Goal: Book appointment/travel/reservation

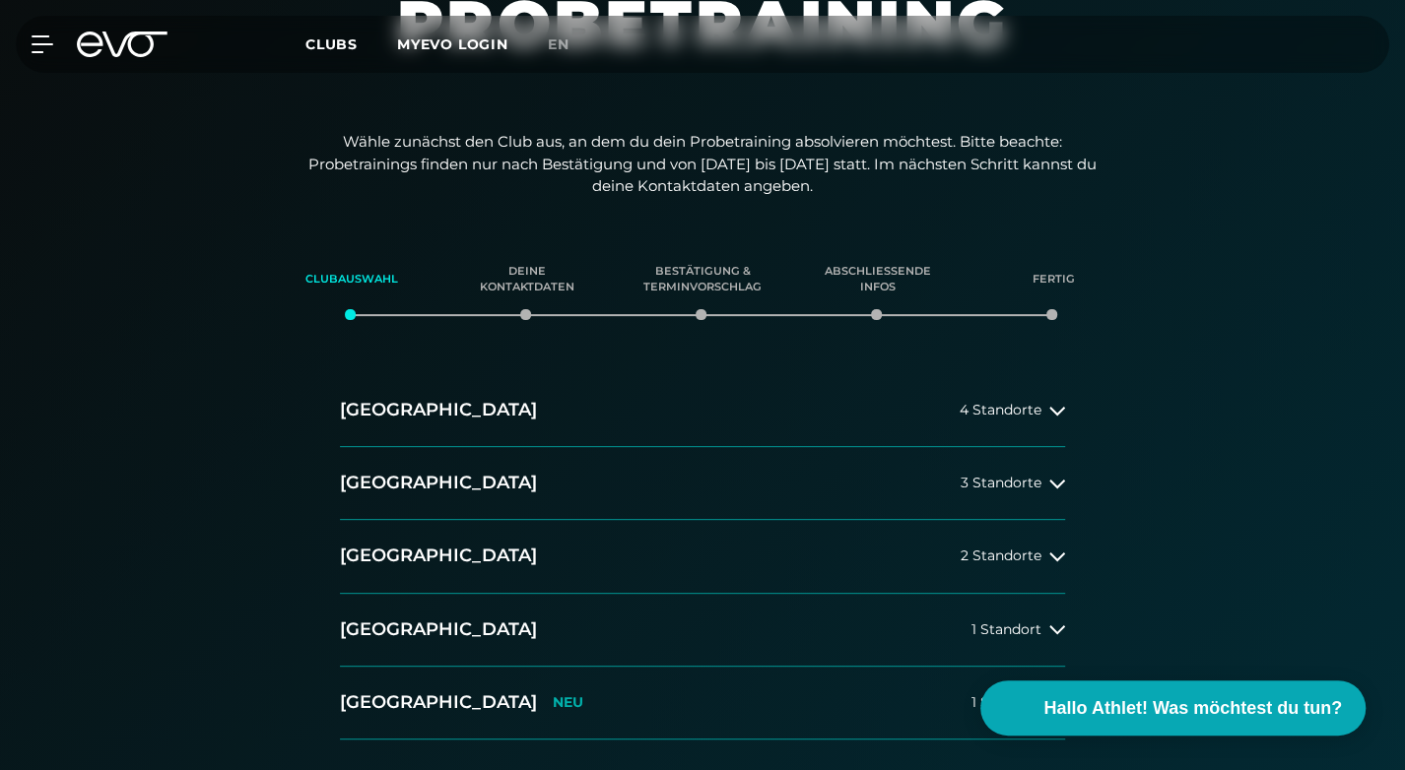
scroll to position [296, 0]
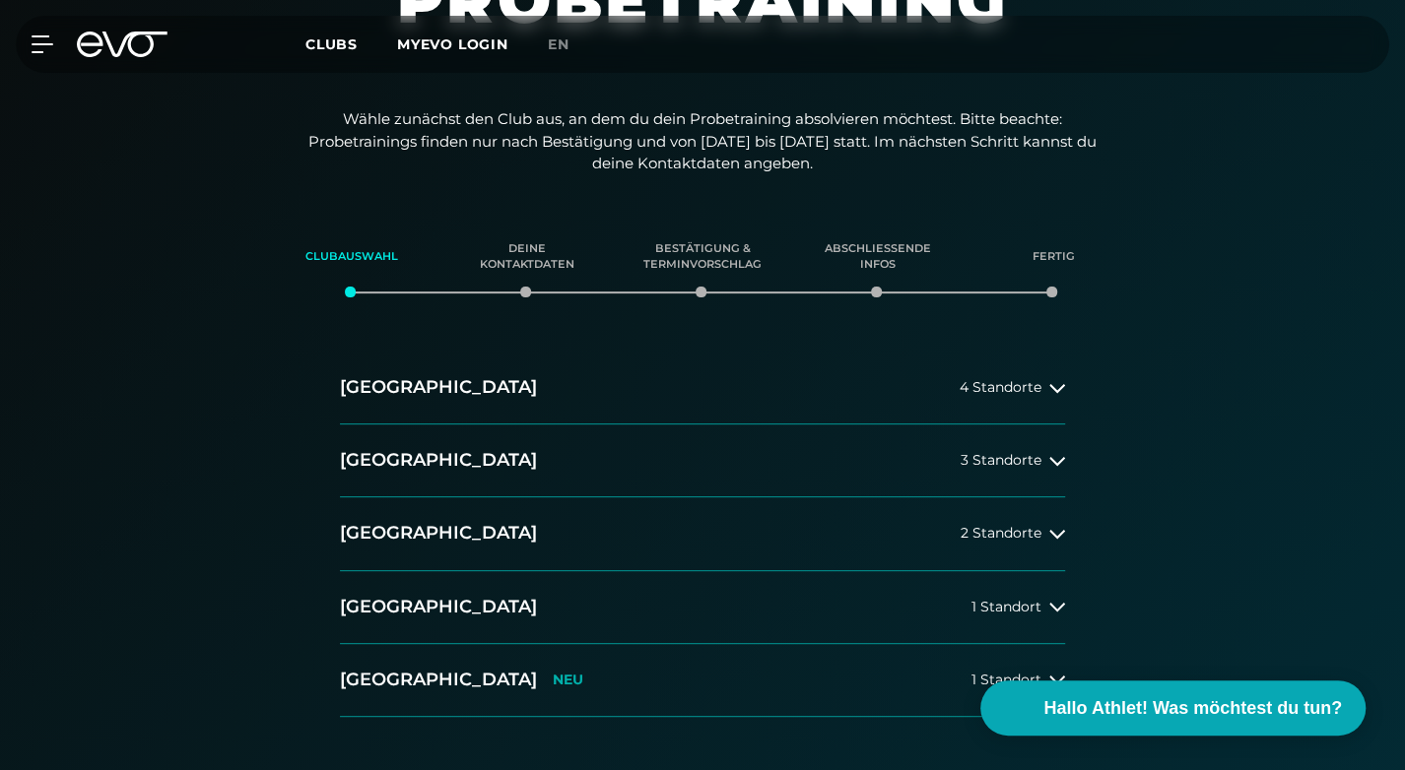
click at [1065, 382] on div "Hamburg 4 Standorte Berlin 3 Standorte Düsseldorf 2 Standorte München 1 Standor…" at bounding box center [702, 535] width 757 height 366
click at [1059, 385] on icon at bounding box center [1057, 388] width 16 height 16
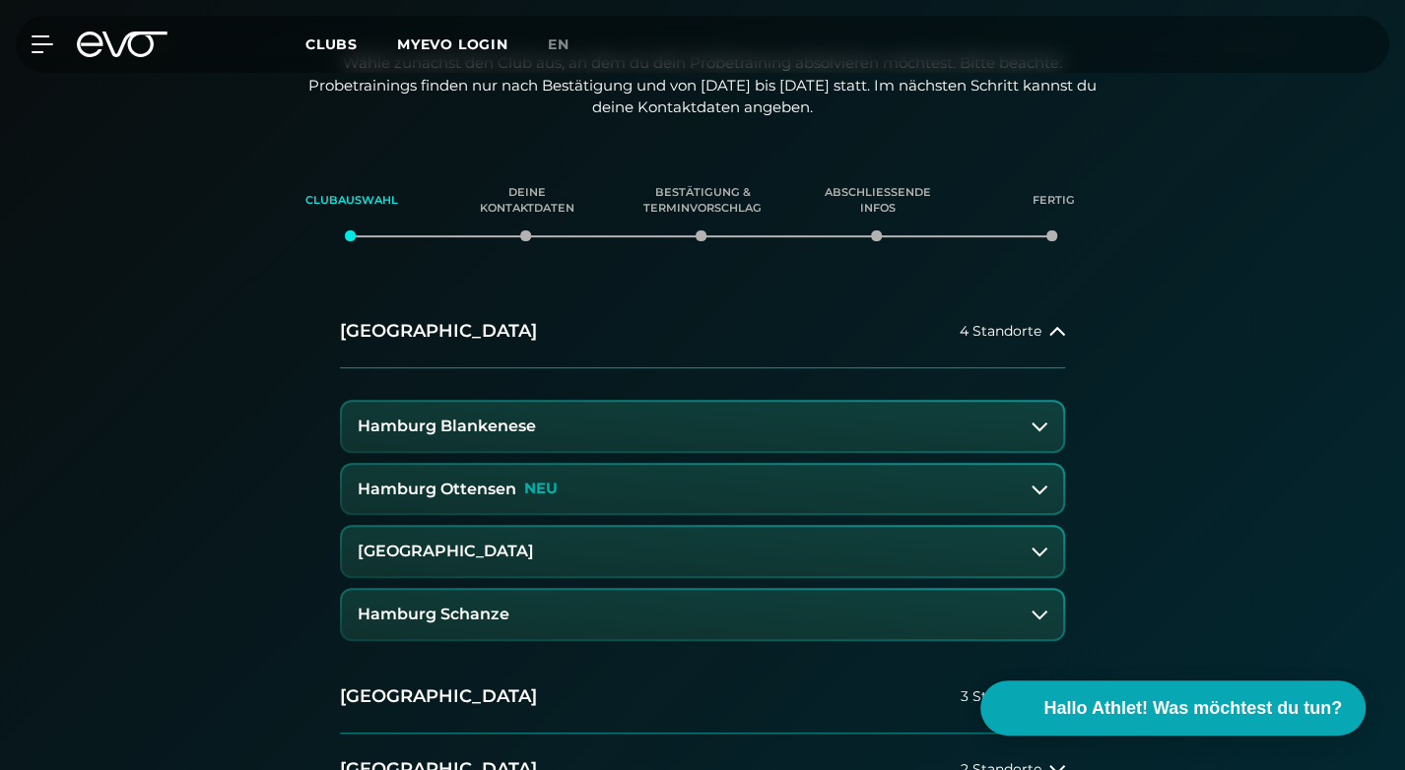
scroll to position [394, 0]
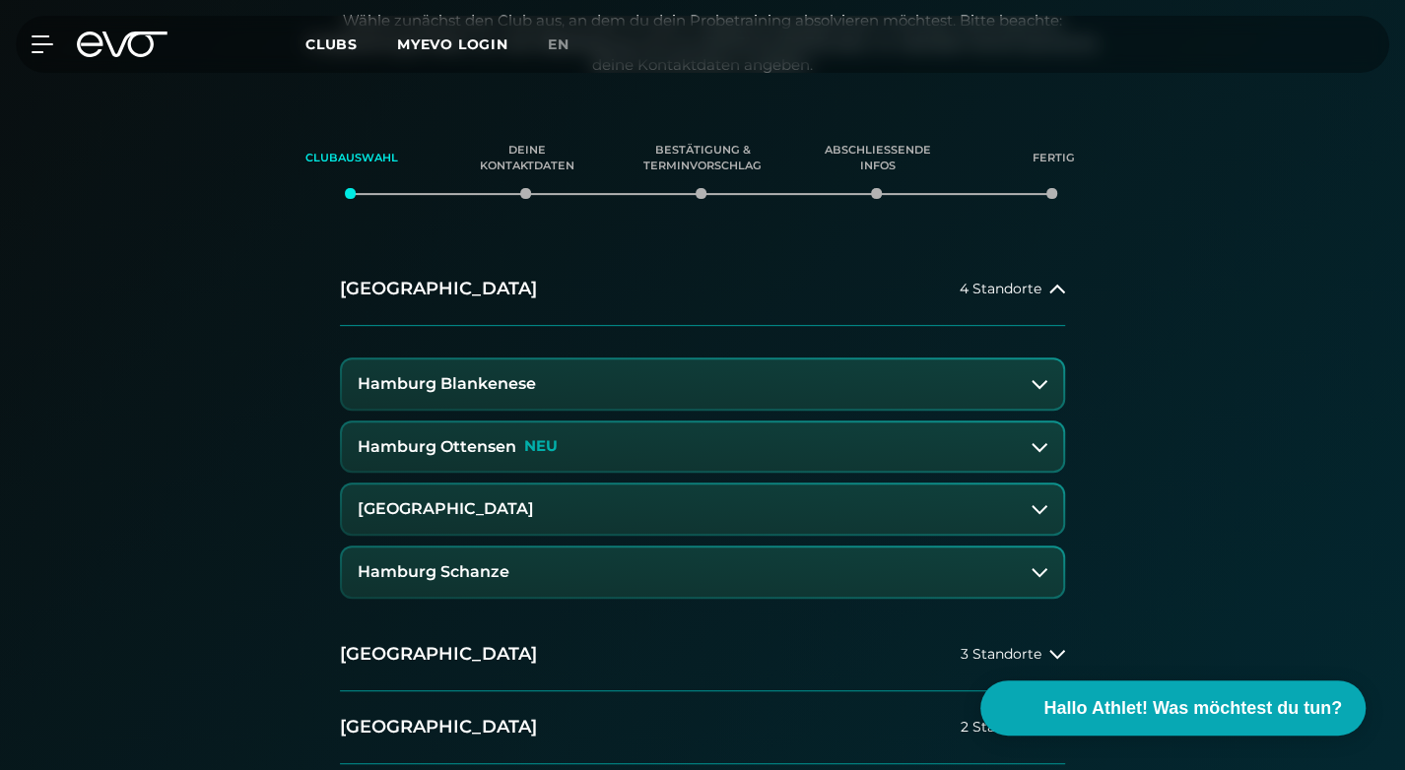
click at [785, 566] on button "Hamburg Schanze" at bounding box center [702, 572] width 721 height 49
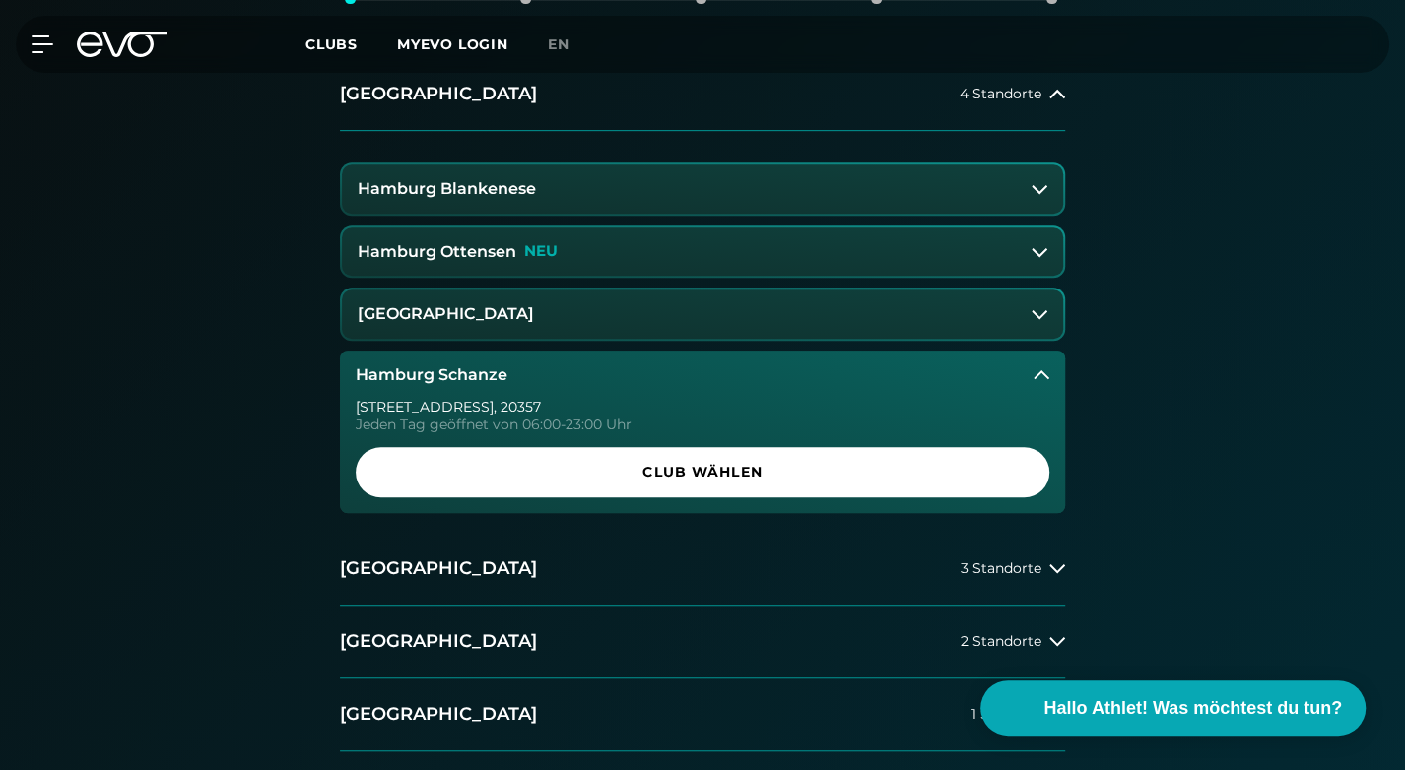
scroll to position [591, 0]
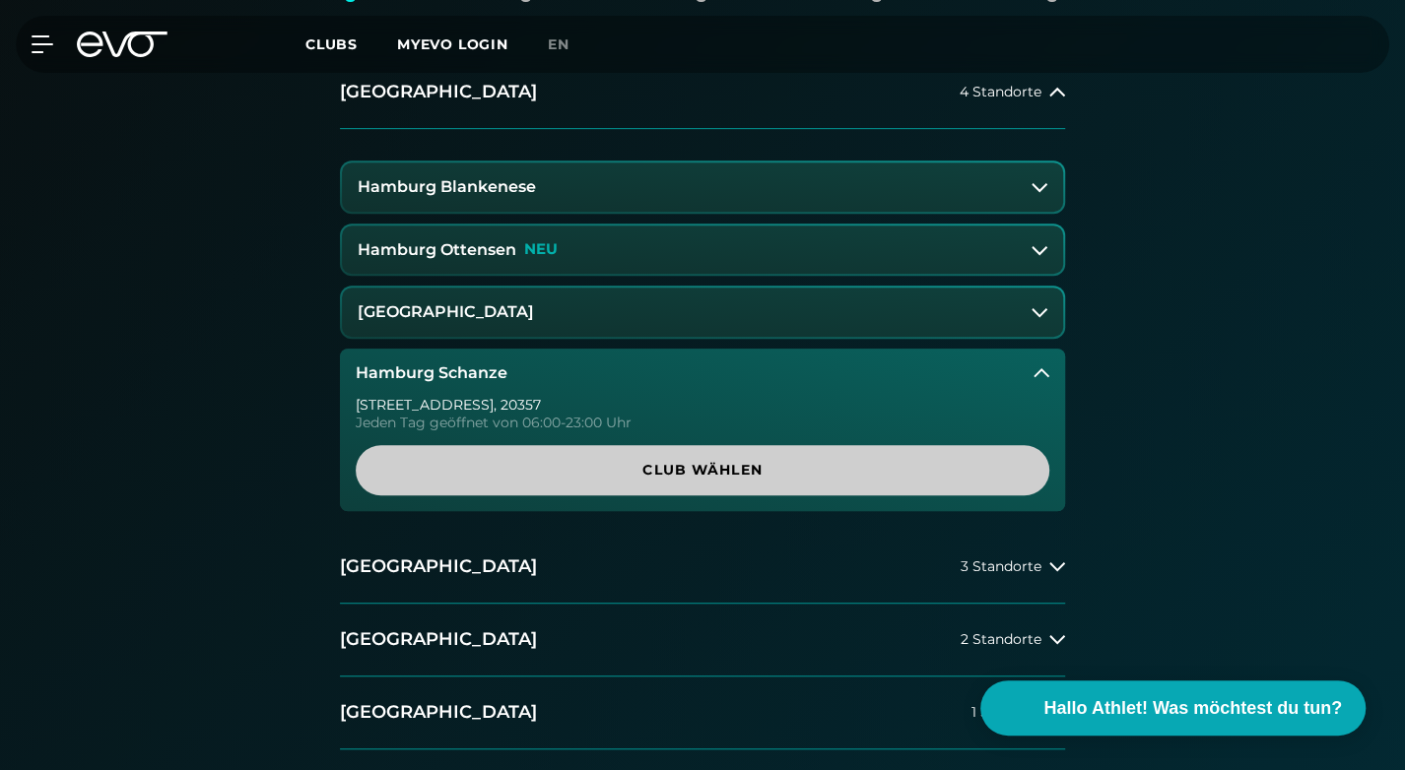
click at [679, 470] on span "Club wählen" at bounding box center [702, 470] width 646 height 21
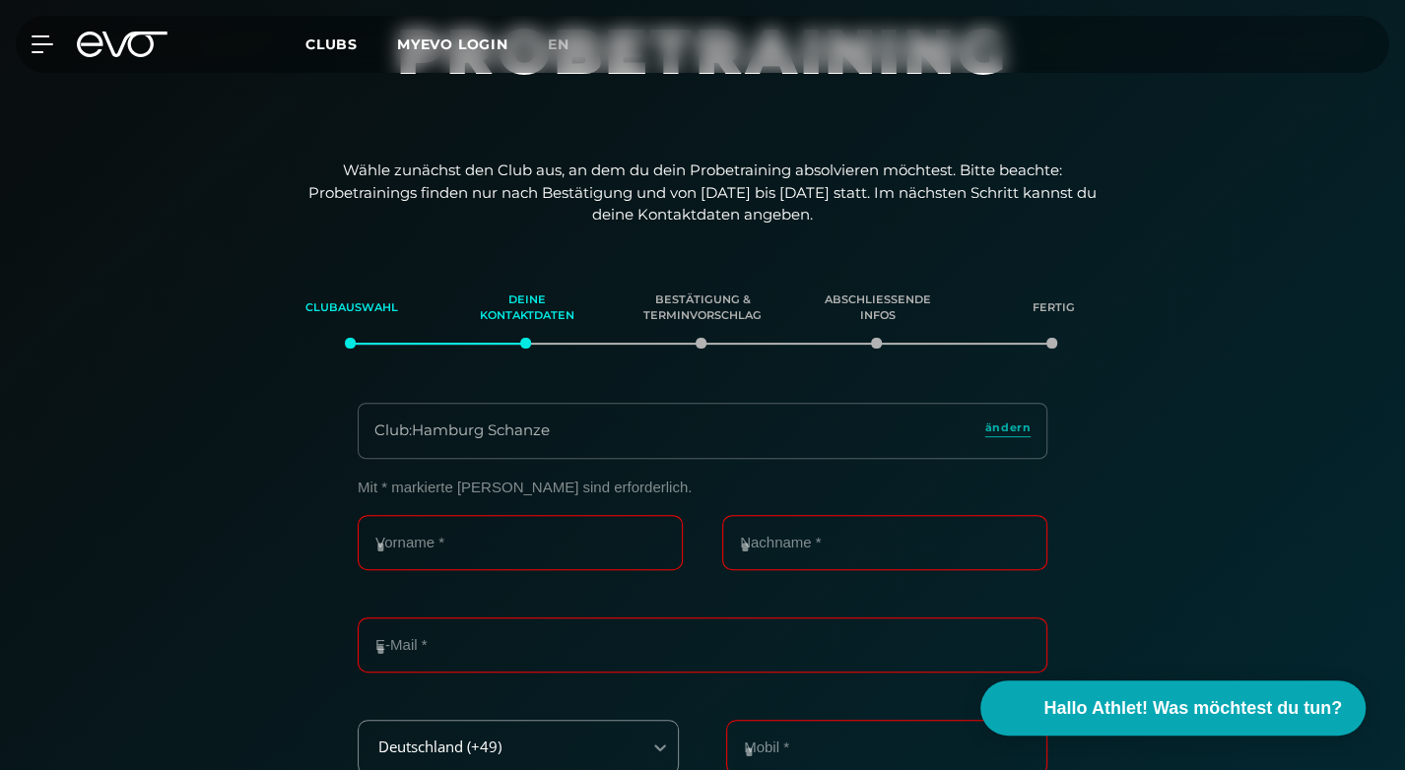
scroll to position [219, 0]
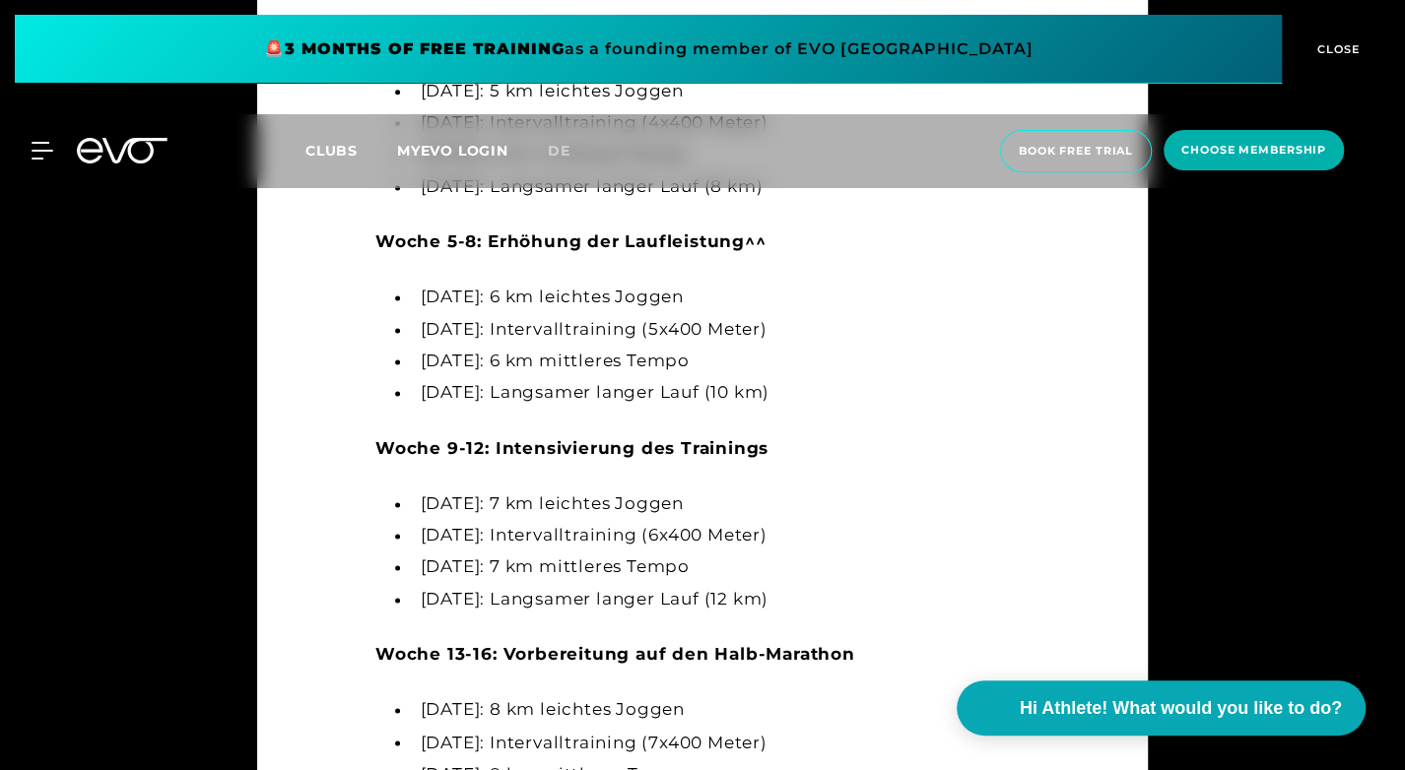
scroll to position [1773, 0]
